Goal: Task Accomplishment & Management: Complete application form

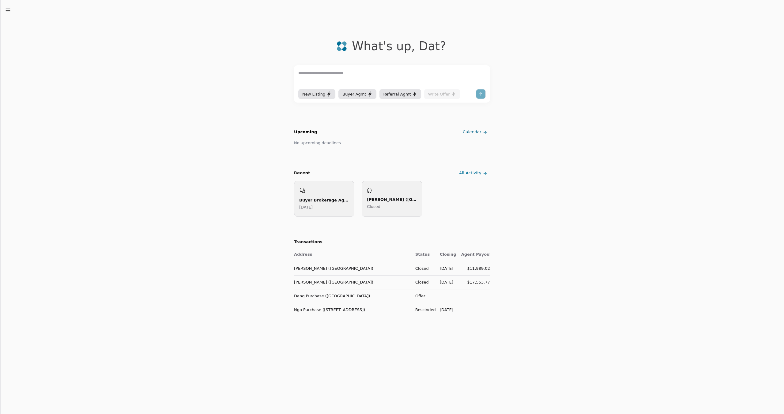
click at [418, 296] on td "Offer" at bounding box center [422, 296] width 25 height 14
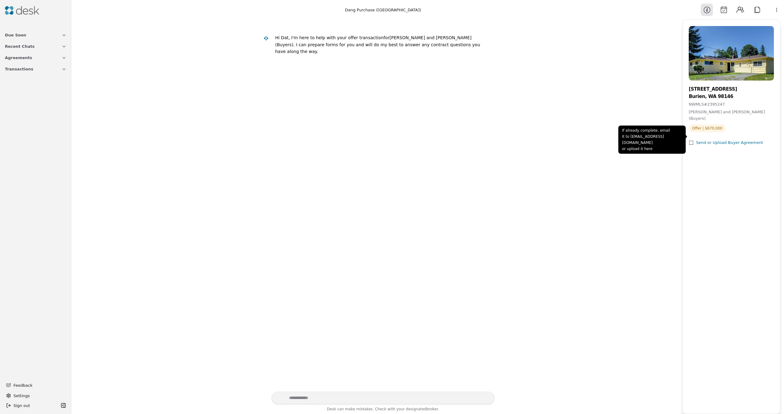
click at [727, 140] on div "Send or Upload Buyer Agreement" at bounding box center [729, 143] width 67 height 6
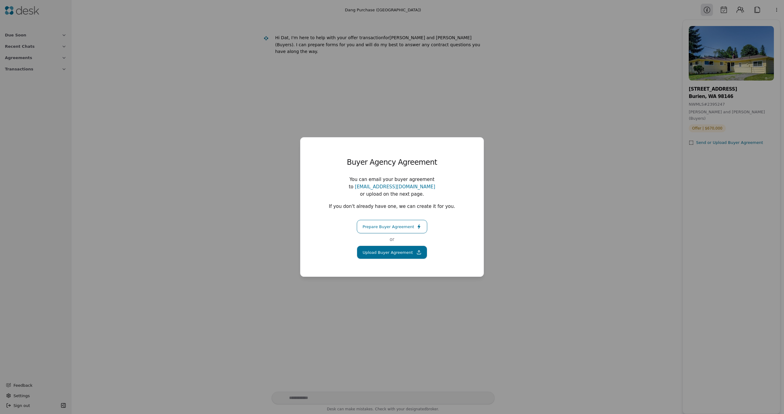
click at [369, 225] on button "Prepare Buyer Agreement" at bounding box center [392, 226] width 70 height 13
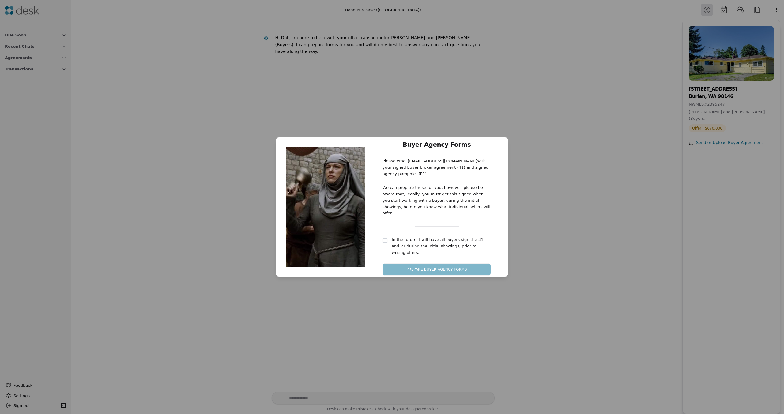
click at [386, 239] on button "button" at bounding box center [385, 240] width 5 height 5
click at [435, 263] on button "Prepare Buyer Agency Forms" at bounding box center [437, 269] width 108 height 12
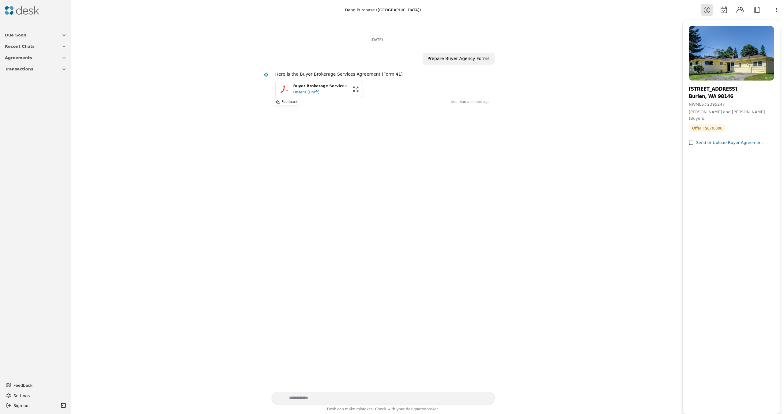
click at [309, 89] on div "Unsent (Draft)" at bounding box center [321, 92] width 56 height 6
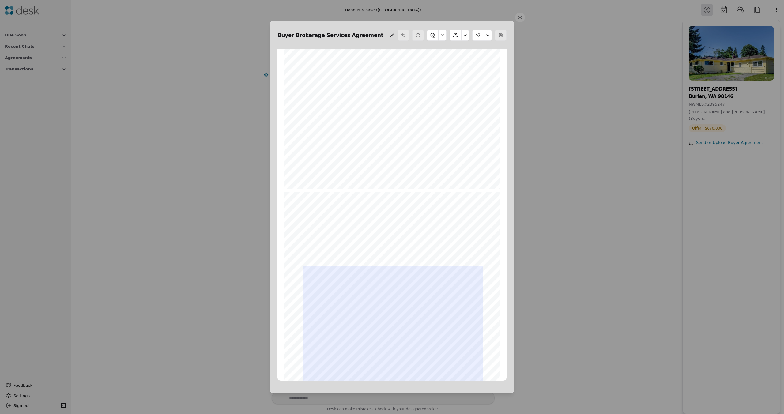
scroll to position [524, 0]
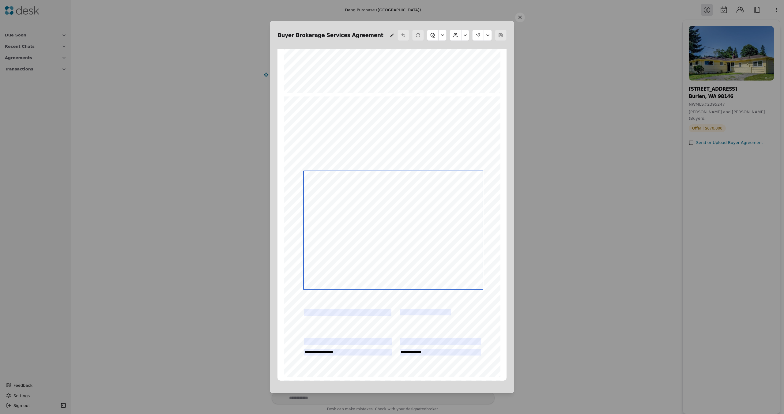
click at [341, 222] on textarea at bounding box center [393, 230] width 180 height 119
type textarea "*"
click at [354, 228] on textarea "**********" at bounding box center [393, 230] width 180 height 119
click at [365, 175] on textarea "**********" at bounding box center [393, 230] width 180 height 119
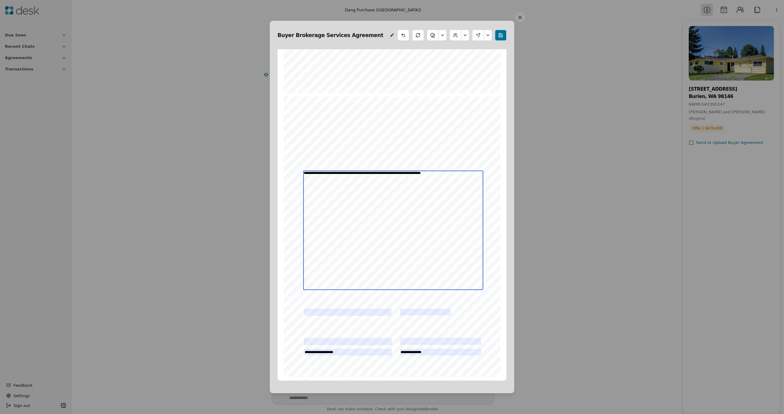
click at [365, 175] on textarea "**********" at bounding box center [393, 230] width 180 height 119
click at [387, 172] on textarea "**********" at bounding box center [393, 230] width 180 height 119
click at [392, 173] on textarea "**********" at bounding box center [393, 230] width 180 height 119
drag, startPoint x: 412, startPoint y: 174, endPoint x: 422, endPoint y: 175, distance: 10.8
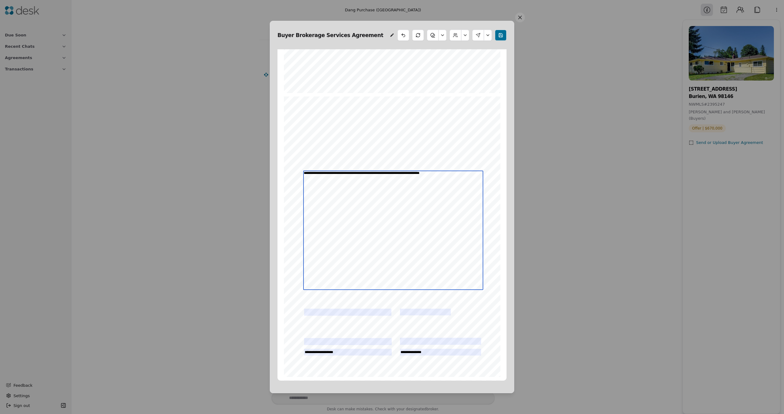
click at [413, 174] on textarea "**********" at bounding box center [393, 230] width 180 height 119
click at [417, 181] on textarea "**********" at bounding box center [393, 230] width 180 height 119
click at [414, 172] on textarea "**********" at bounding box center [393, 230] width 180 height 119
click at [420, 193] on textarea "**********" at bounding box center [393, 230] width 180 height 119
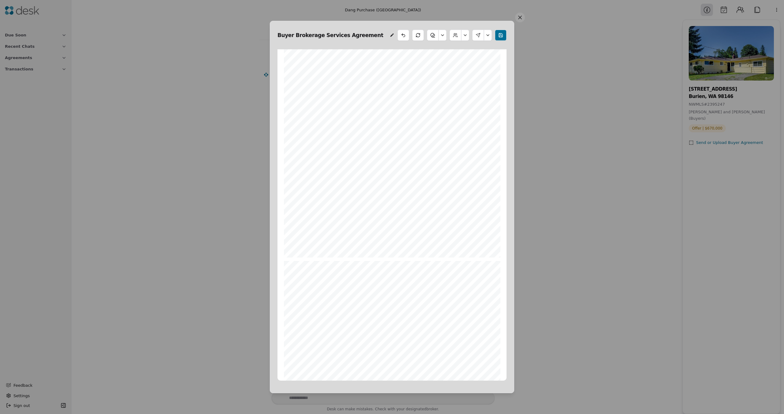
scroll to position [1659, 0]
type textarea "**********"
click at [481, 35] on button at bounding box center [478, 35] width 12 height 11
click at [449, 99] on div "Limited Dual Agent Duties A limited dual agent may not advocate terms favorable…" at bounding box center [392, 237] width 217 height 281
click at [478, 34] on button at bounding box center [478, 35] width 12 height 11
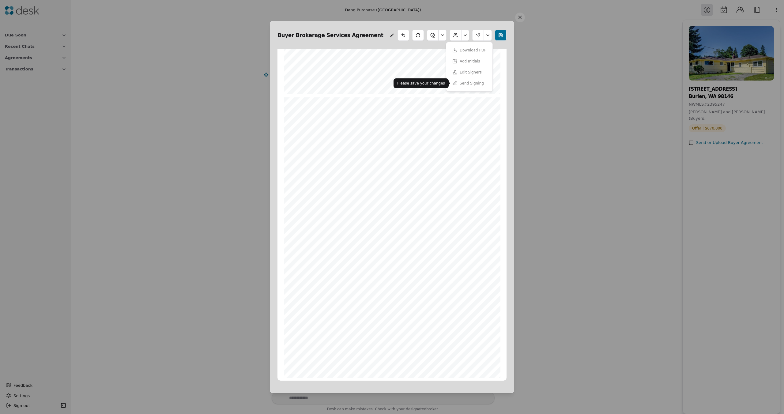
click at [480, 83] on div "Send Signing" at bounding box center [469, 83] width 41 height 11
click at [498, 36] on button at bounding box center [501, 35] width 12 height 11
click at [478, 37] on button at bounding box center [478, 35] width 12 height 11
click at [470, 84] on button "Send Signing" at bounding box center [468, 83] width 39 height 11
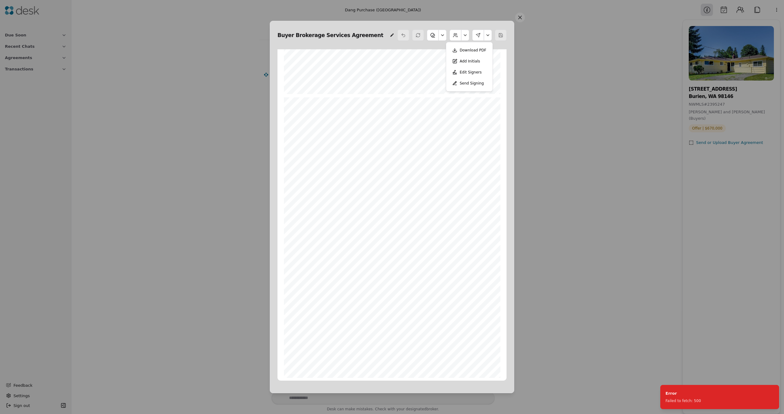
click at [470, 82] on button "Send Signing" at bounding box center [468, 83] width 39 height 11
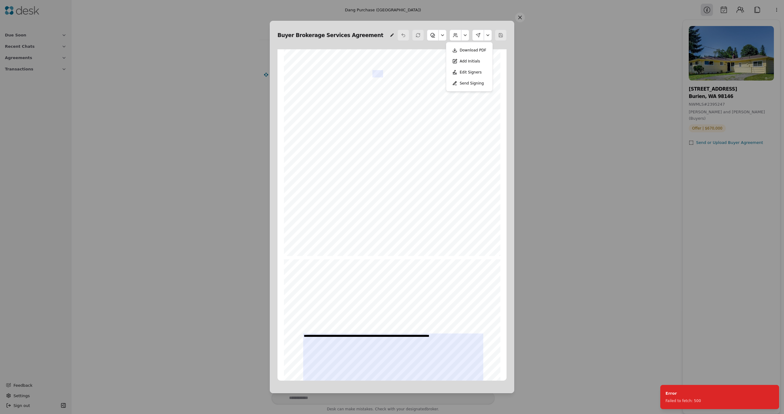
scroll to position [0, 0]
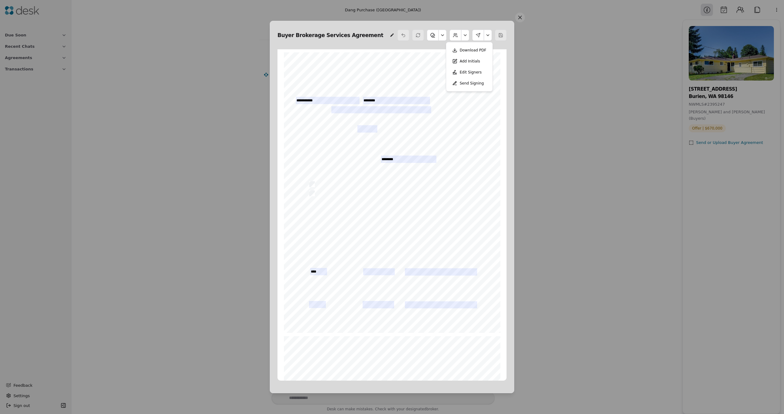
click at [457, 36] on button at bounding box center [456, 35] width 12 height 11
click at [453, 51] on button "Edit Buyers" at bounding box center [450, 50] width 34 height 11
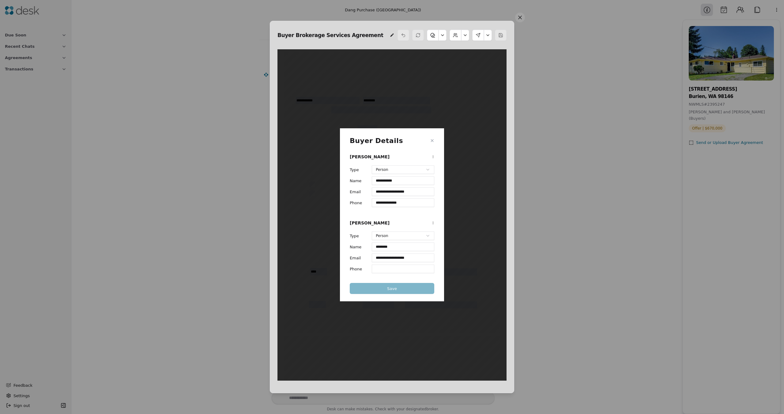
click at [388, 260] on input "**********" at bounding box center [403, 258] width 62 height 9
type input "**********"
click at [395, 285] on button "Save" at bounding box center [392, 288] width 85 height 11
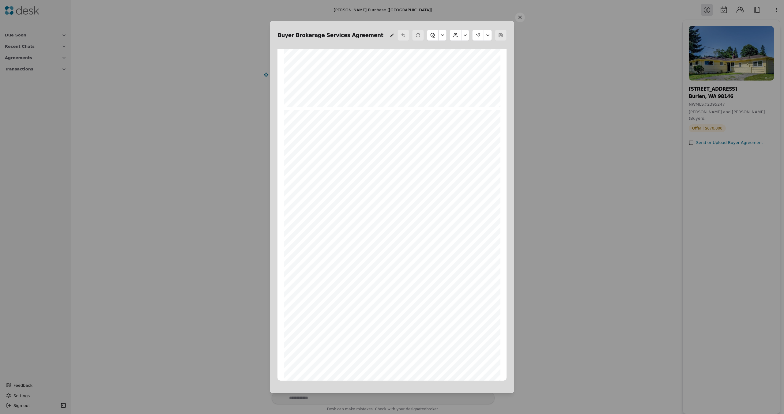
scroll to position [1659, 0]
click at [480, 38] on button at bounding box center [478, 35] width 12 height 11
click at [467, 84] on button "Send Signing" at bounding box center [468, 83] width 39 height 11
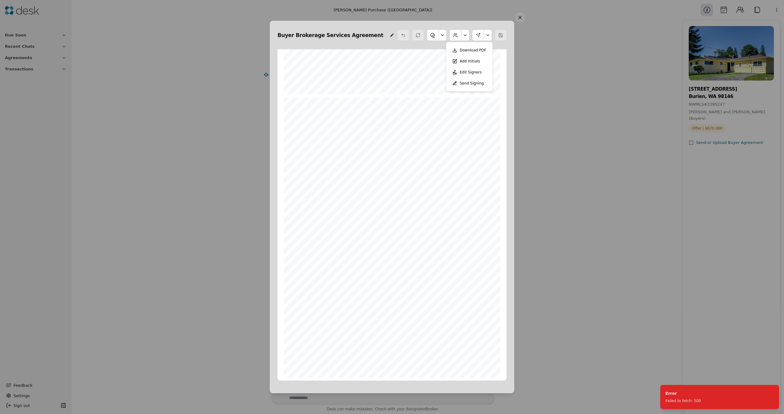
click at [470, 77] on button "Edit Signers" at bounding box center [467, 72] width 37 height 11
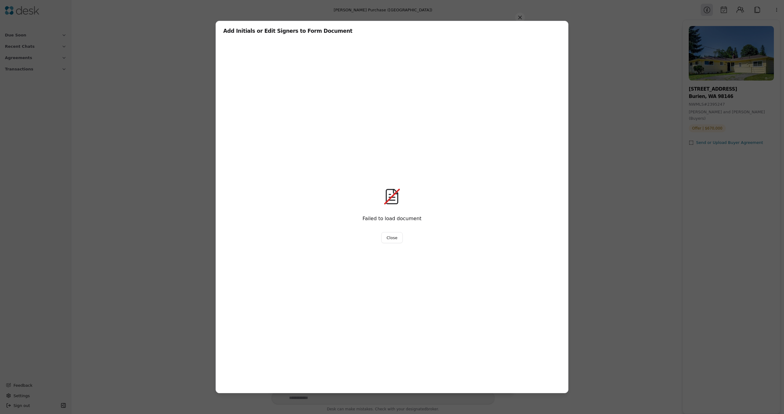
click at [397, 239] on button "Close" at bounding box center [391, 237] width 21 height 11
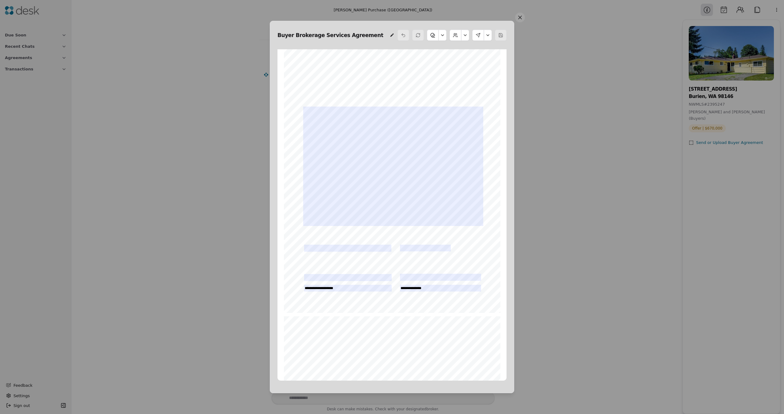
scroll to position [556, 0]
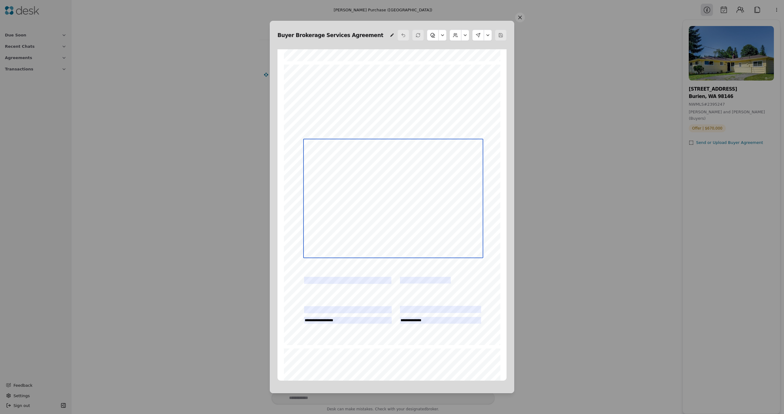
click at [359, 169] on textarea at bounding box center [393, 198] width 180 height 119
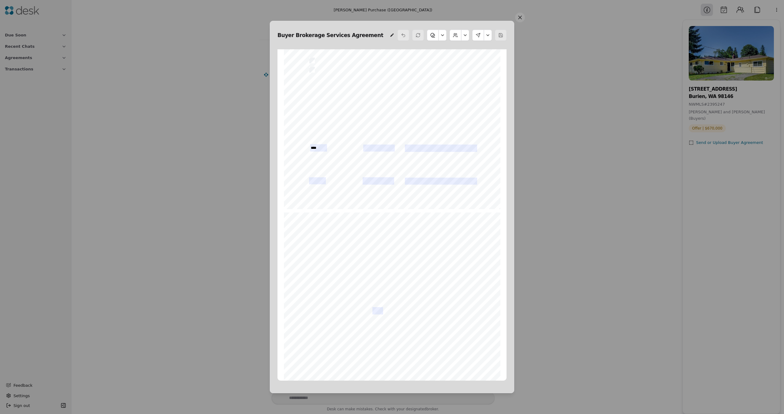
scroll to position [0, 0]
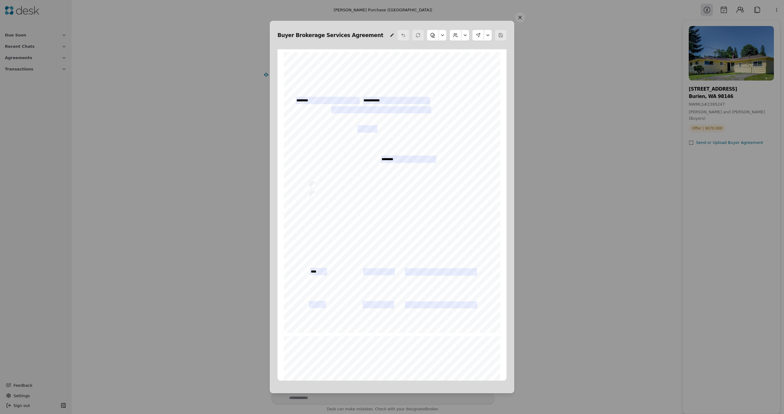
click at [436, 36] on button at bounding box center [433, 35] width 12 height 11
click at [456, 36] on button at bounding box center [456, 35] width 12 height 11
click at [466, 39] on button at bounding box center [465, 35] width 8 height 11
click at [466, 36] on button at bounding box center [465, 35] width 8 height 11
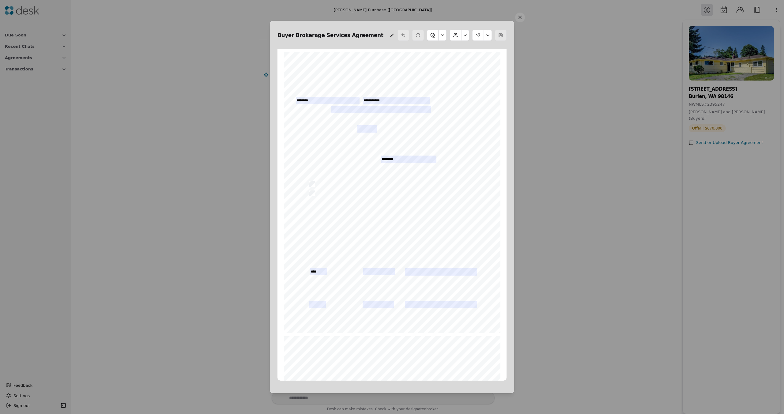
drag, startPoint x: 493, startPoint y: 35, endPoint x: 489, endPoint y: 35, distance: 4.0
click at [493, 35] on div at bounding box center [452, 35] width 109 height 11
click at [489, 35] on button at bounding box center [488, 35] width 8 height 11
click at [473, 71] on button "Edit Signers" at bounding box center [467, 72] width 37 height 11
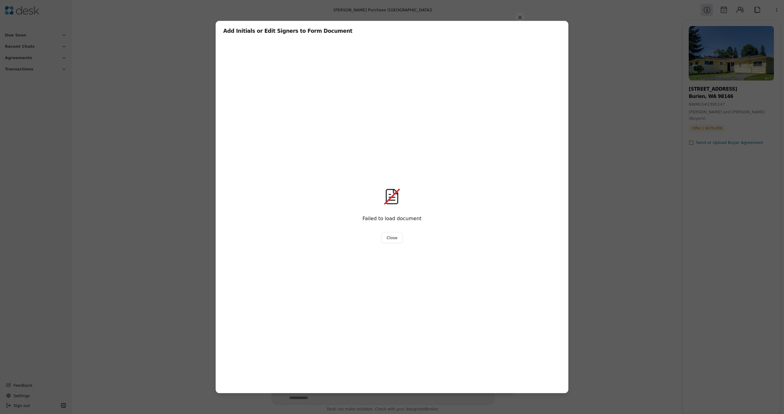
click at [399, 241] on button "Close" at bounding box center [391, 237] width 21 height 11
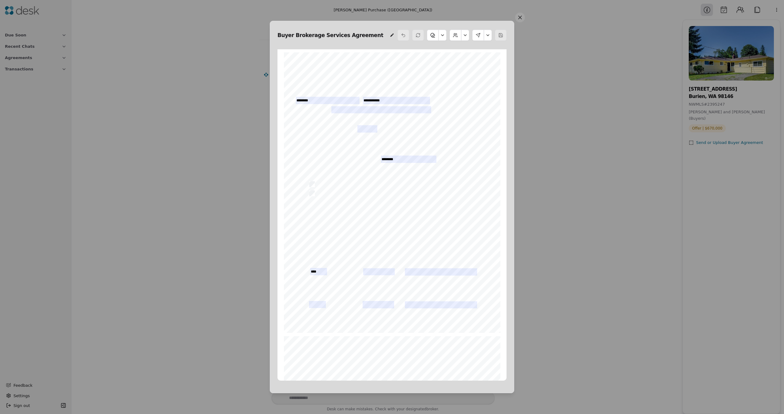
click at [488, 36] on button at bounding box center [488, 35] width 8 height 11
click at [471, 60] on button "Add Initials" at bounding box center [466, 61] width 35 height 11
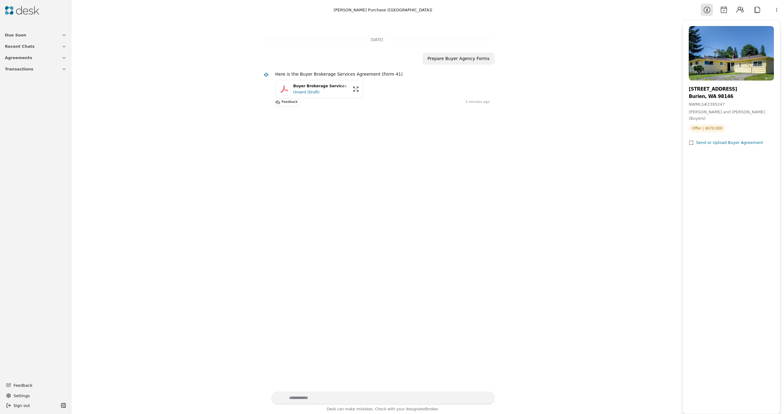
click at [309, 90] on div "Unsent (Draft)" at bounding box center [321, 92] width 56 height 6
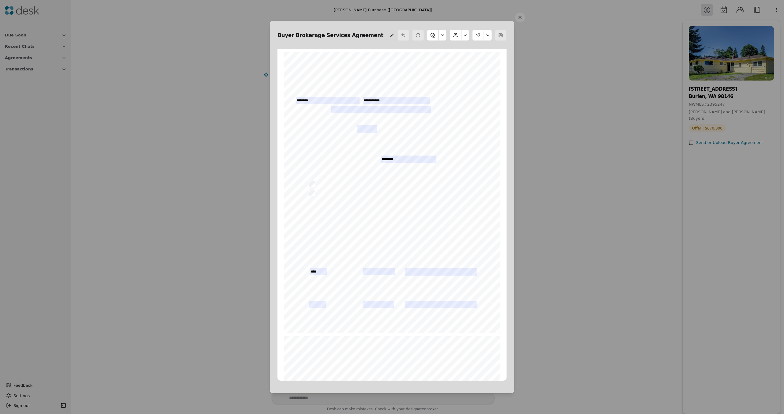
scroll to position [3, 0]
click at [486, 37] on button at bounding box center [488, 35] width 8 height 11
click at [478, 72] on button "Edit Signers" at bounding box center [467, 72] width 37 height 11
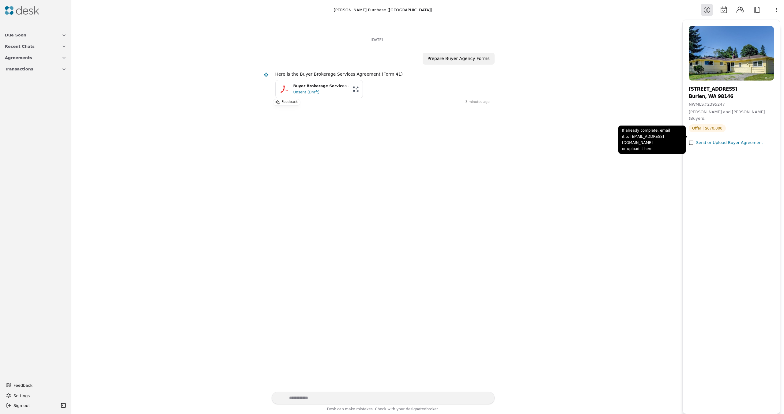
click at [726, 140] on div "Send or Upload Buyer Agreement" at bounding box center [729, 143] width 67 height 6
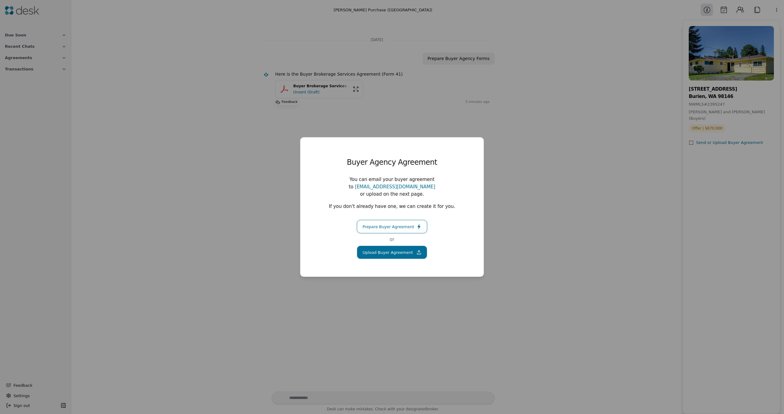
click at [391, 246] on button "Upload Buyer Agreement" at bounding box center [392, 252] width 70 height 13
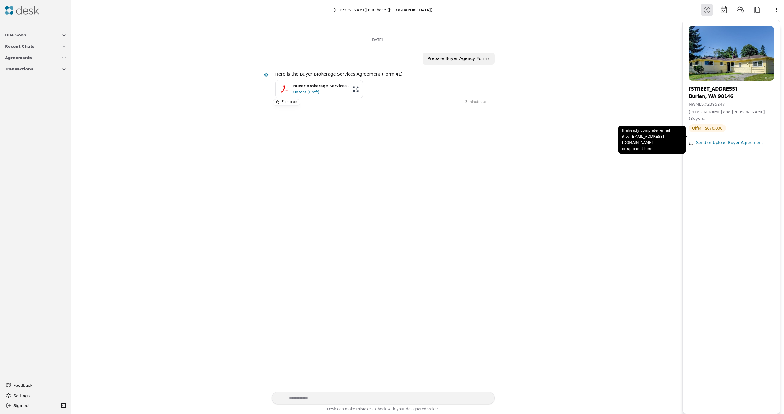
click at [724, 140] on div "13305 6th Avenue SW Burien, WA 98146 NWMLS # 2395247 Dat Tran and Phuong Dang (…" at bounding box center [731, 216] width 97 height 380
click at [726, 140] on div "Send or Upload Buyer Agreement" at bounding box center [729, 143] width 67 height 6
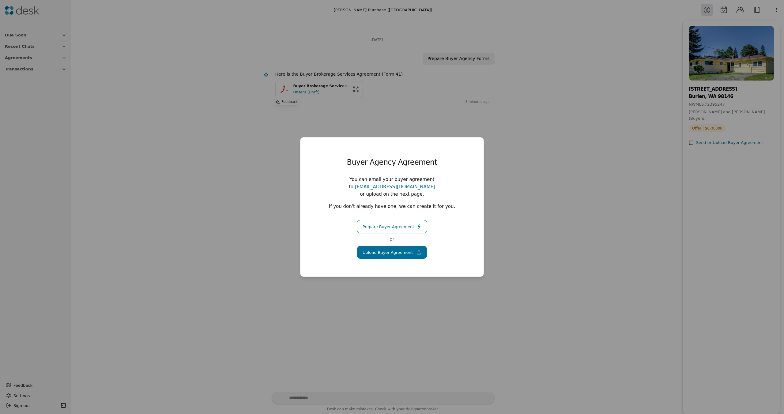
click at [391, 253] on button "Upload Buyer Agreement" at bounding box center [392, 252] width 70 height 13
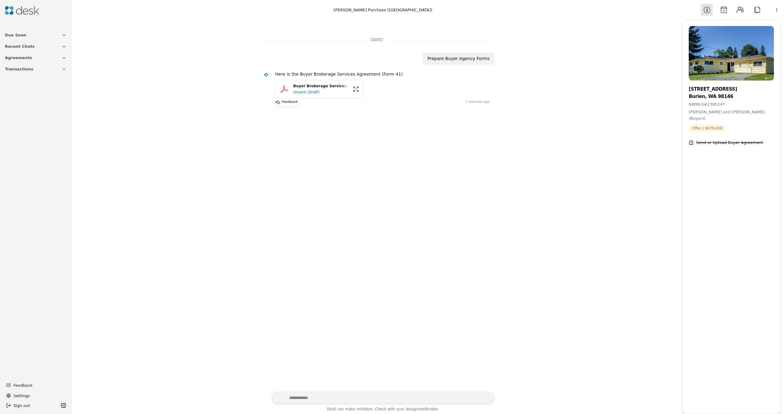
click at [22, 8] on img at bounding box center [22, 10] width 34 height 9
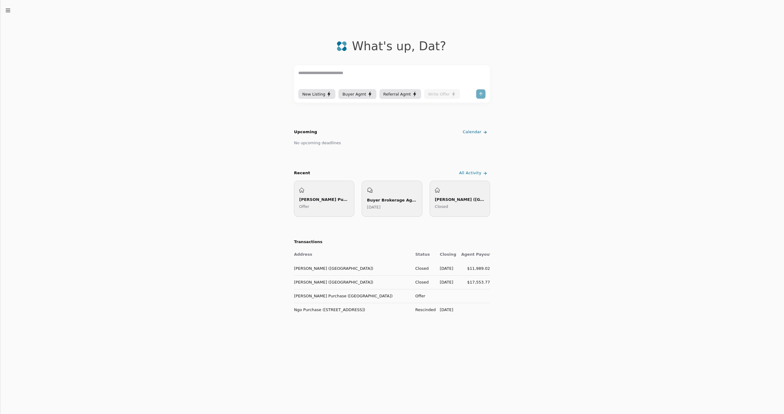
click at [338, 202] on div "[PERSON_NAME] Purchase ([GEOGRAPHIC_DATA])" at bounding box center [324, 199] width 50 height 6
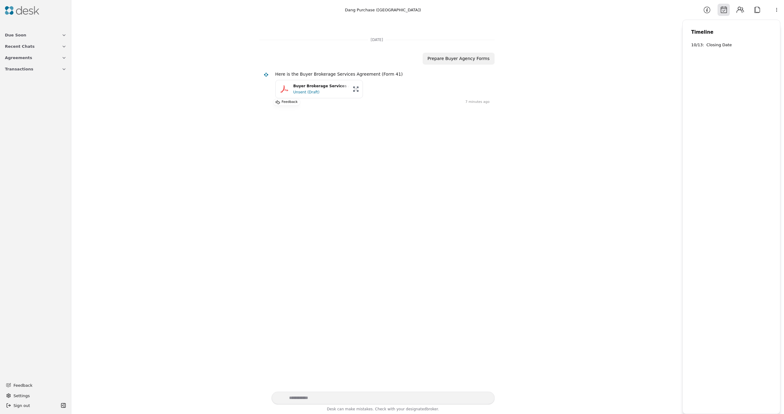
click at [718, 44] on div "Closing Date" at bounding box center [719, 45] width 25 height 6
click at [43, 48] on button "Recent Chats" at bounding box center [35, 46] width 69 height 11
click at [45, 58] on span "Dang Purchase ([GEOGRAPHIC_DATA])" at bounding box center [38, 56] width 55 height 6
click at [44, 70] on div "Buyer Brokerage Agreement Preparation" at bounding box center [36, 66] width 62 height 10
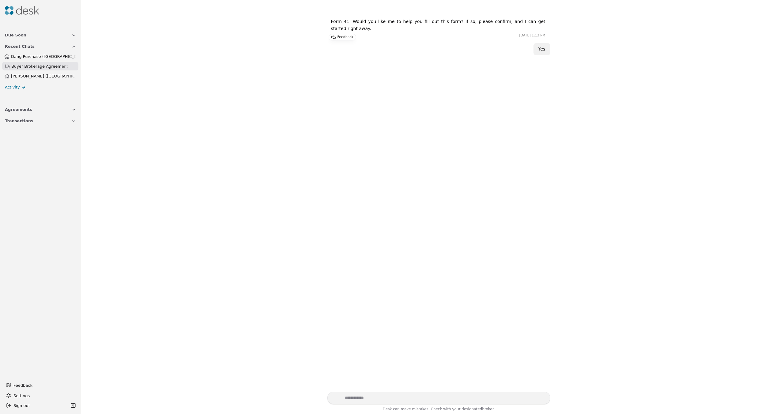
scroll to position [61, 0]
click at [46, 58] on span "Dang Purchase ([GEOGRAPHIC_DATA])" at bounding box center [43, 56] width 65 height 6
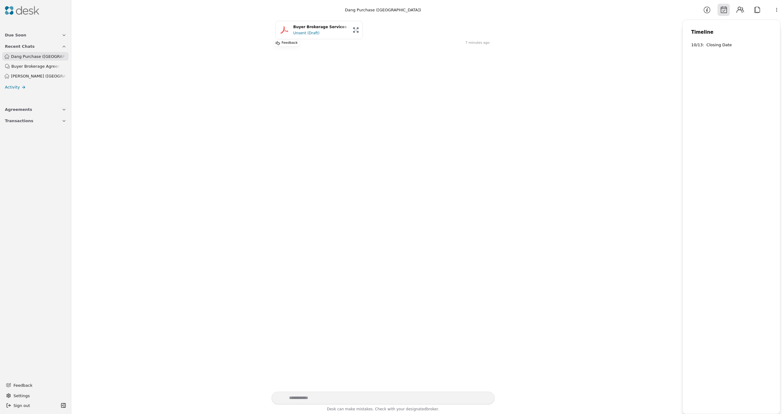
scroll to position [59, 0]
click at [50, 107] on button "Agreements" at bounding box center [35, 109] width 69 height 11
click at [57, 171] on button "Transactions" at bounding box center [35, 172] width 69 height 11
click at [41, 222] on span "Dang Purchase ([GEOGRAPHIC_DATA])" at bounding box center [36, 222] width 62 height 6
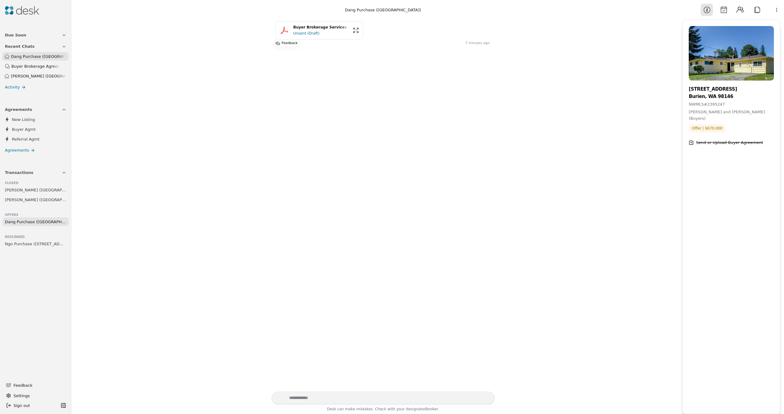
click at [745, 61] on img at bounding box center [731, 53] width 85 height 55
click at [777, 9] on html "Due Soon Recent Chats Dang Purchase ([GEOGRAPHIC_DATA]) Buyer Brokerage Agreeme…" at bounding box center [392, 207] width 784 height 414
click at [768, 24] on div "Commission Demand" at bounding box center [760, 24] width 47 height 10
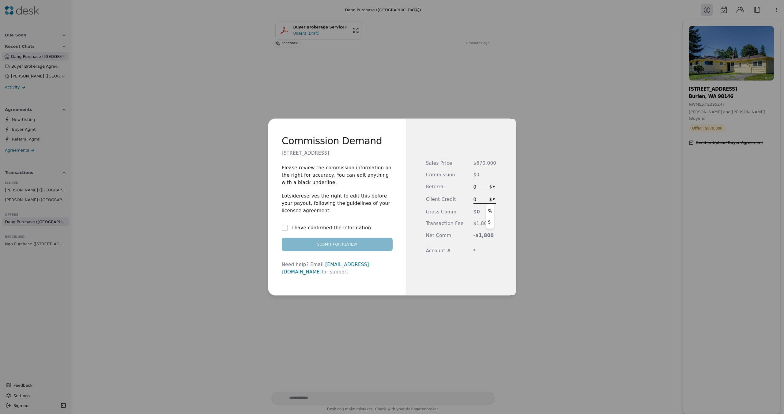
click at [493, 201] on div "Commission Demand [STREET_ADDRESS] Please review the commission information on …" at bounding box center [392, 207] width 784 height 414
click at [479, 200] on span "0" at bounding box center [478, 199] width 11 height 7
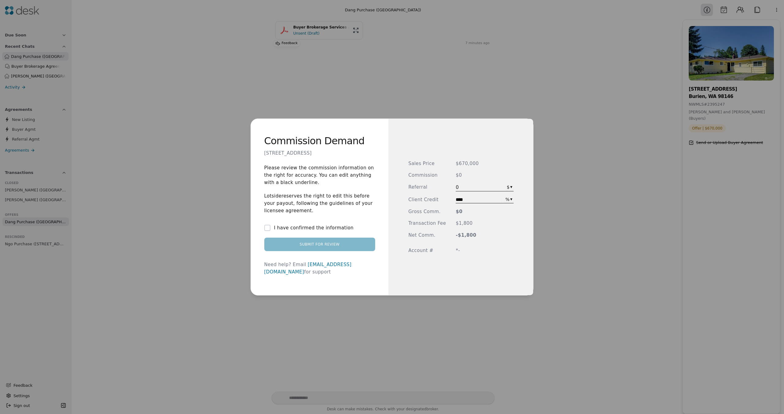
click at [476, 200] on input "****" at bounding box center [479, 200] width 46 height 6
type input "***"
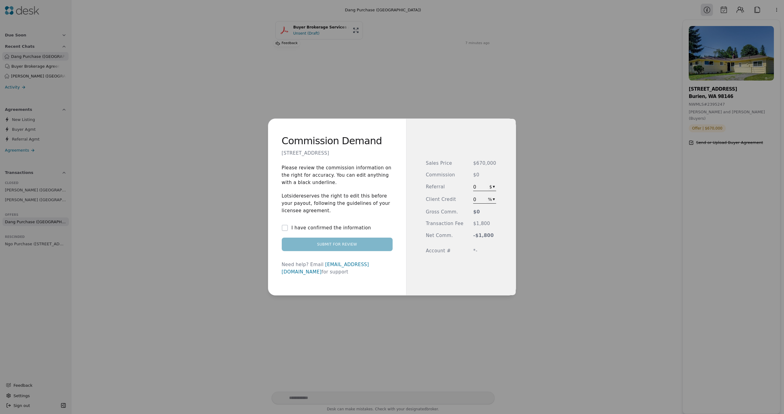
click at [459, 270] on div "Sales Price $670,000 Commission $0 Referral 0 $ ▾ Client Credit 0 % ▾ Gross Com…" at bounding box center [461, 207] width 110 height 176
click at [308, 231] on label "I have confirmed the information" at bounding box center [332, 227] width 80 height 7
click at [288, 231] on button "I have confirmed the information" at bounding box center [285, 228] width 6 height 6
click at [477, 262] on div "Sales Price $670,000 Commission $0 Referral 0 $ ▾ Client Credit 2.50 % ▾ Gross …" at bounding box center [461, 207] width 110 height 176
click at [480, 198] on span "2.50" at bounding box center [478, 199] width 11 height 7
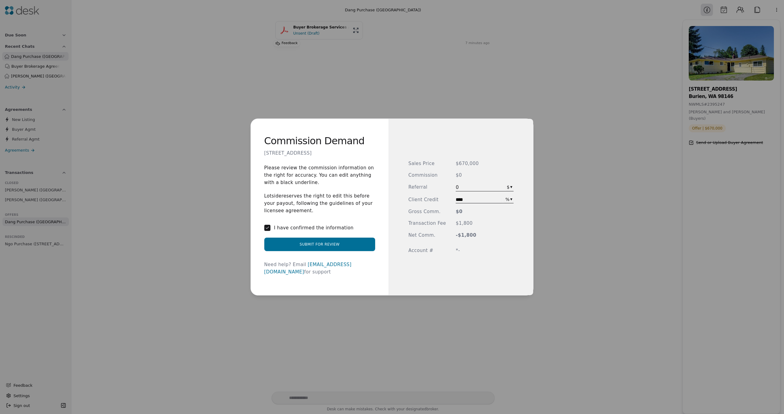
type input "****"
click at [485, 275] on div "Sales Price $670,000 Commission $0 Referral 0 $ ▾ Client Credit **** % ▾ Gross …" at bounding box center [461, 207] width 145 height 176
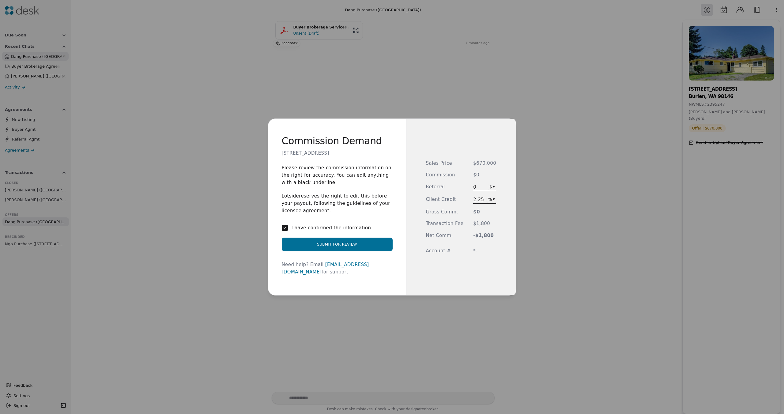
click at [486, 275] on div "Sales Price $670,000 Commission $0 Referral 0 $ ▾ Client Credit 2.25 % ▾ Gross …" at bounding box center [461, 207] width 110 height 176
click at [485, 201] on div "2.25 % ▾" at bounding box center [484, 200] width 23 height 8
click at [490, 200] on div "Commission Demand [STREET_ADDRESS] Please review the commission information on …" at bounding box center [392, 207] width 784 height 414
click at [483, 201] on div "Commission Demand [STREET_ADDRESS] Please review the commission information on …" at bounding box center [392, 207] width 784 height 414
click at [479, 201] on span "2.25" at bounding box center [478, 199] width 11 height 7
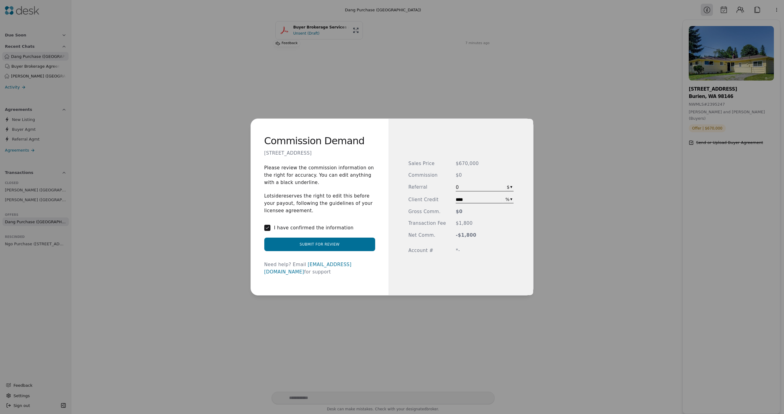
click at [479, 201] on input "****" at bounding box center [479, 200] width 46 height 6
type input "*"
click at [486, 269] on div "Sales Price $670,000 Commission $0 Referral 0 $ ▾ Client Credit * % ▾ Gross Com…" at bounding box center [461, 207] width 151 height 176
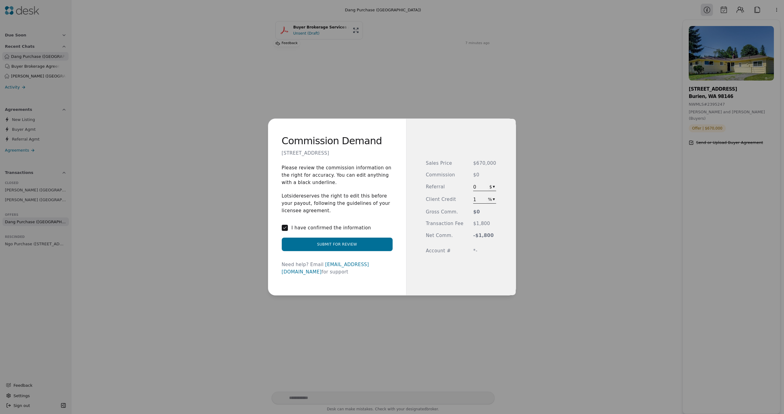
click at [478, 268] on div "Sales Price $670,000 Commission $0 Referral 0 $ ▾ Client Credit 1 % ▾ Gross Com…" at bounding box center [461, 207] width 110 height 176
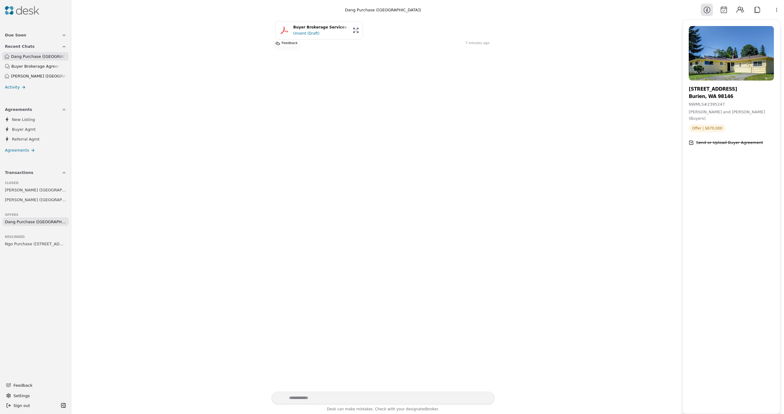
click at [776, 9] on html "Due Soon Recent Chats Dang Purchase ([GEOGRAPHIC_DATA]) Buyer Brokerage Agreeme…" at bounding box center [392, 207] width 784 height 414
click at [771, 22] on div "Commission Demand" at bounding box center [760, 24] width 47 height 10
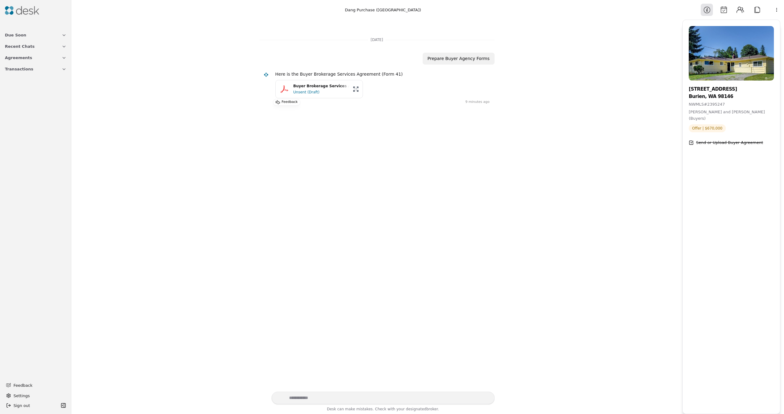
click at [721, 9] on button "Calendar" at bounding box center [724, 10] width 12 height 12
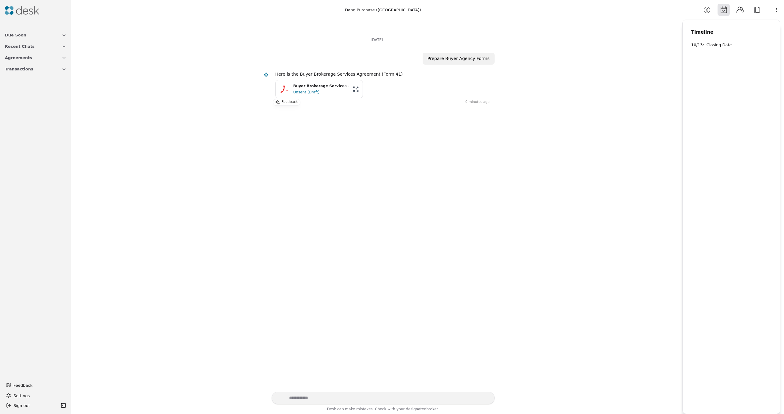
click at [741, 9] on button "Contacts" at bounding box center [740, 10] width 12 height 12
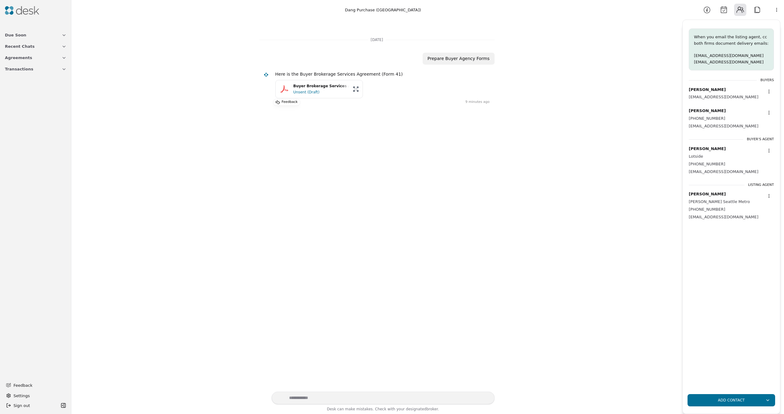
click at [753, 9] on button "Attach" at bounding box center [757, 10] width 12 height 12
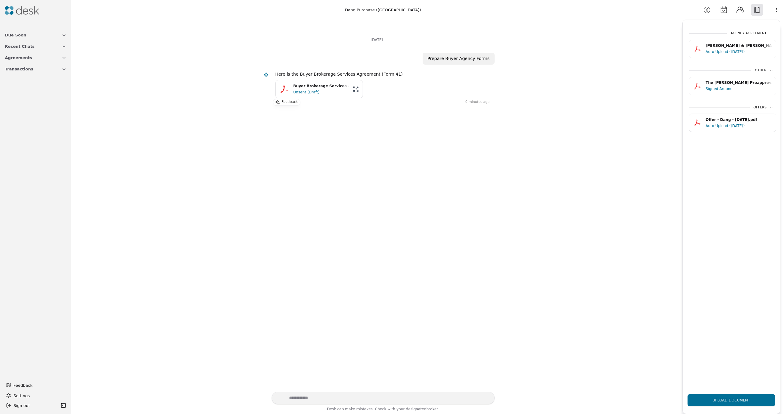
click at [781, 9] on html "Due Soon Recent Chats Agreements Transactions Feedback Settings Sign out Toggle…" at bounding box center [392, 207] width 784 height 414
click at [767, 31] on div "Available Actions" at bounding box center [760, 34] width 47 height 10
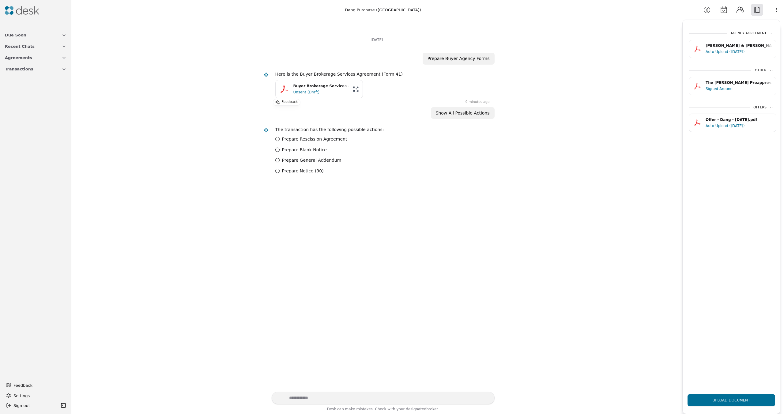
click at [772, 6] on html "Due Soon Recent Chats Agreements Transactions Feedback Settings Sign out Toggle…" at bounding box center [392, 207] width 784 height 414
click at [766, 40] on div "Edit Timeline" at bounding box center [760, 44] width 47 height 10
click at [775, 9] on html "Due Soon Recent Chats Agreements Transactions Feedback Settings Sign out Toggle…" at bounding box center [392, 207] width 784 height 414
click at [771, 26] on div "Commission Demand" at bounding box center [760, 24] width 47 height 10
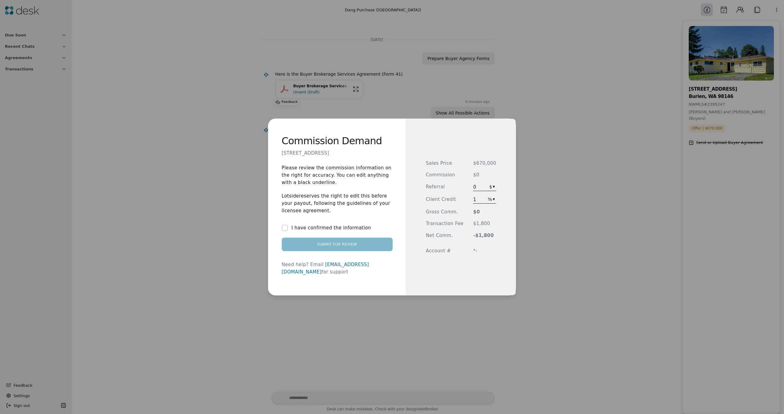
click at [479, 198] on span "1" at bounding box center [478, 199] width 11 height 7
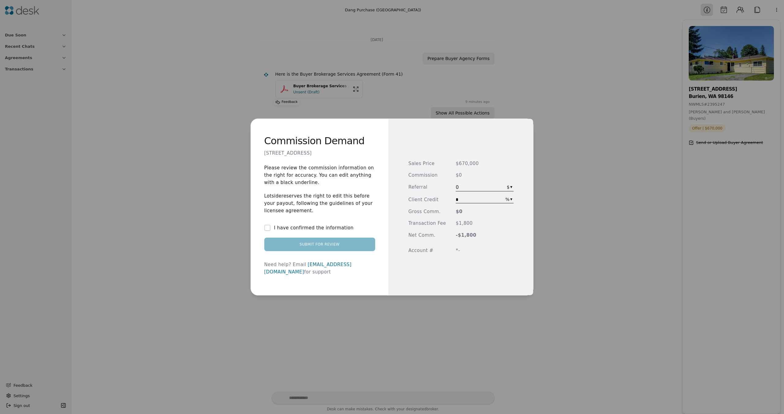
click at [479, 198] on input "*" at bounding box center [479, 200] width 46 height 6
type input "***"
click at [589, 197] on div "Commission Demand [STREET_ADDRESS] Please review the commission information on …" at bounding box center [392, 207] width 784 height 414
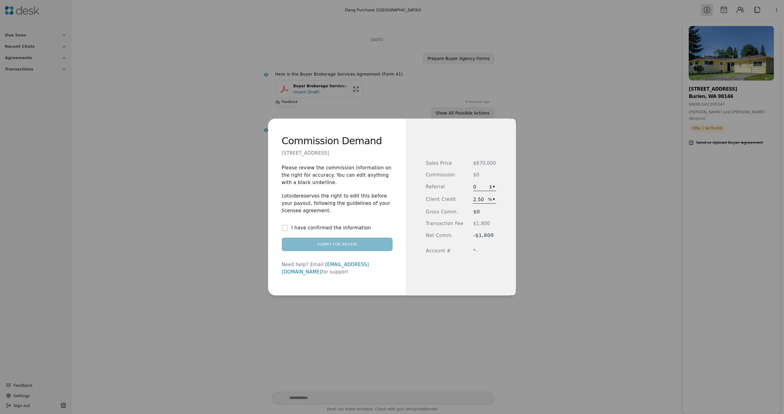
click at [479, 197] on span "2.50" at bounding box center [478, 199] width 11 height 7
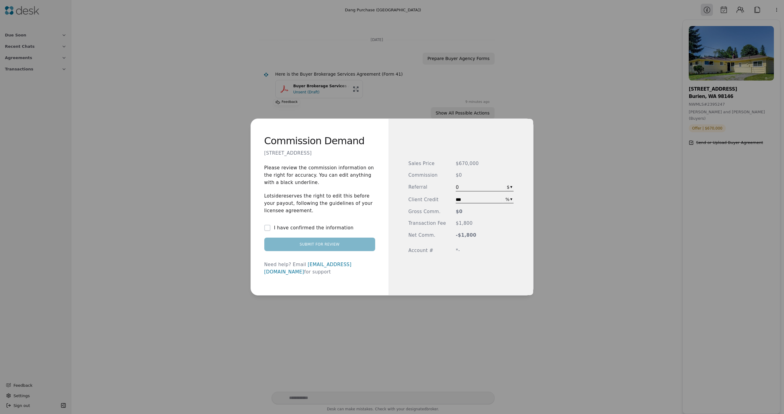
click at [479, 197] on input "***" at bounding box center [479, 200] width 46 height 6
type input "*"
click at [524, 239] on div "Commission Demand [STREET_ADDRESS] Please review the commission information on …" at bounding box center [392, 207] width 784 height 414
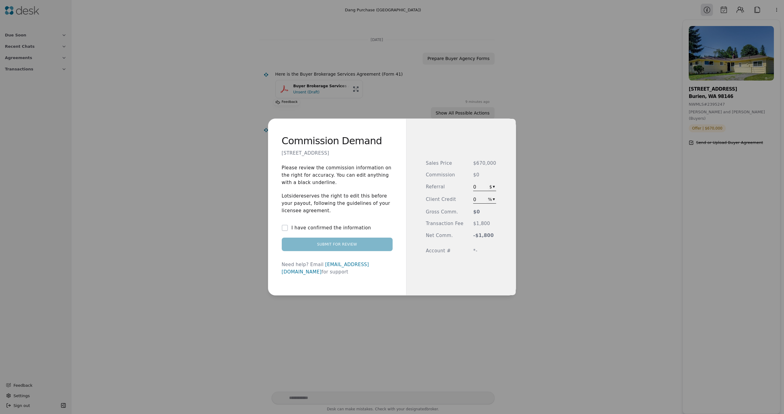
click at [460, 256] on div "Sales Price $670,000 Commission $0 Referral 0 $ ▾ Client Credit 0 % ▾ Gross Com…" at bounding box center [461, 207] width 110 height 176
click at [468, 252] on div "Sales Price $670,000 Commission $0 Referral 0 $ ▾ Client Credit 0 % ▾ Gross Com…" at bounding box center [461, 207] width 70 height 95
click at [479, 251] on span "*-" at bounding box center [484, 250] width 23 height 7
click at [477, 175] on span "$0" at bounding box center [484, 175] width 23 height 7
